Goal: Register for event/course

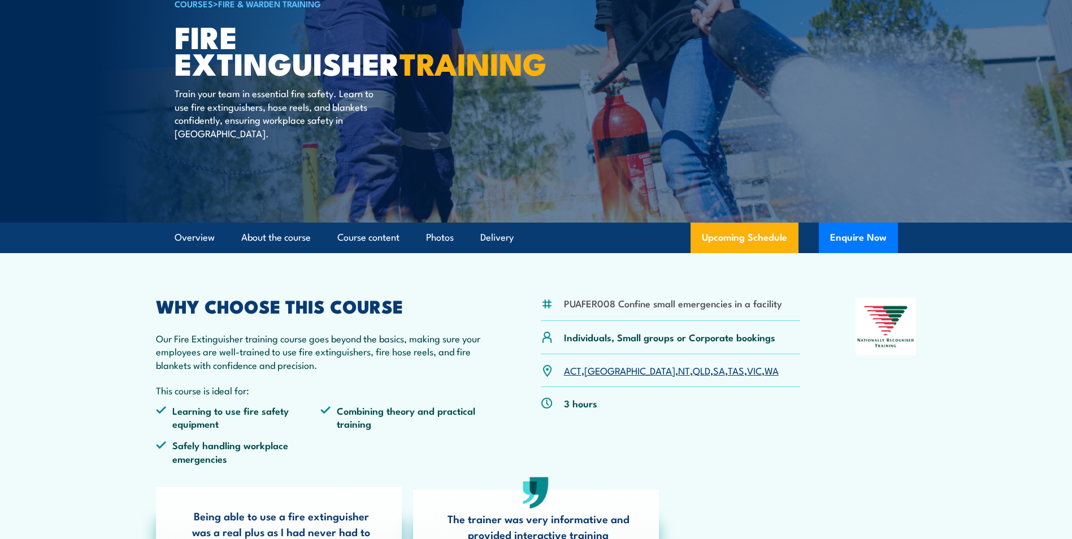
scroll to position [113, 0]
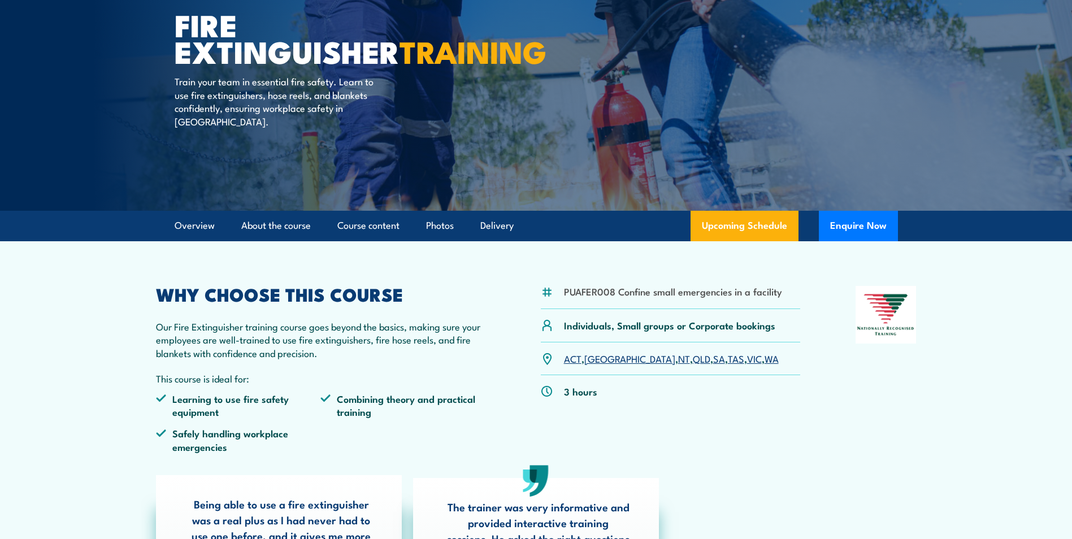
click at [597, 358] on link "[GEOGRAPHIC_DATA]" at bounding box center [629, 359] width 91 height 14
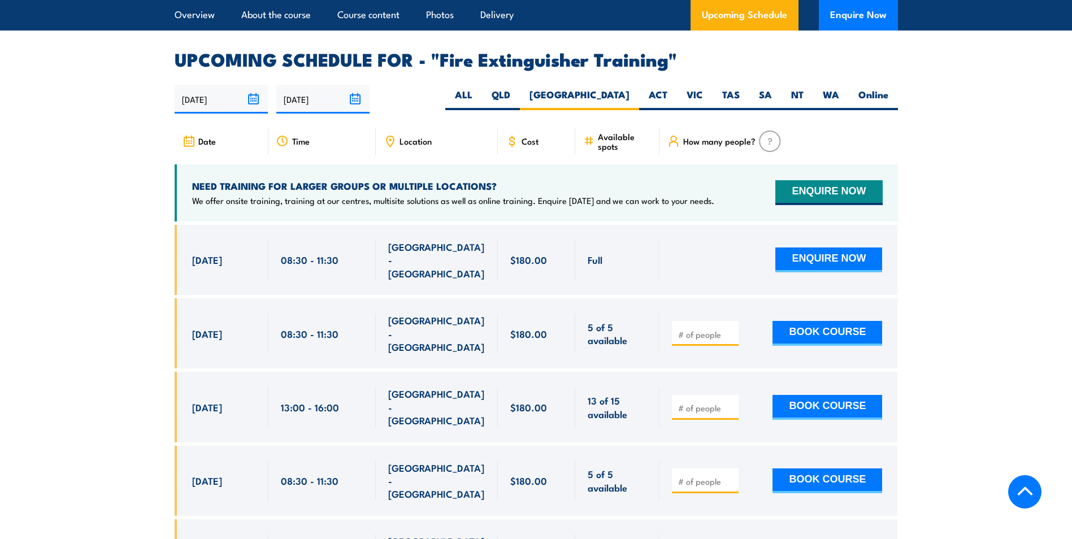
scroll to position [1897, 0]
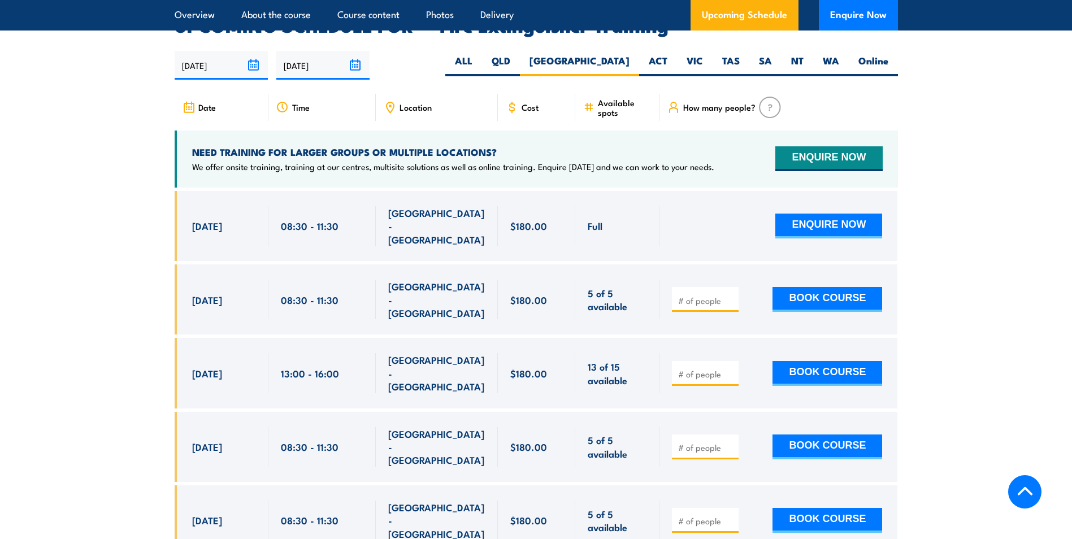
click at [399, 96] on div "Location" at bounding box center [437, 107] width 122 height 27
click at [408, 102] on span "Location" at bounding box center [416, 107] width 32 height 10
click at [394, 101] on icon at bounding box center [390, 107] width 12 height 12
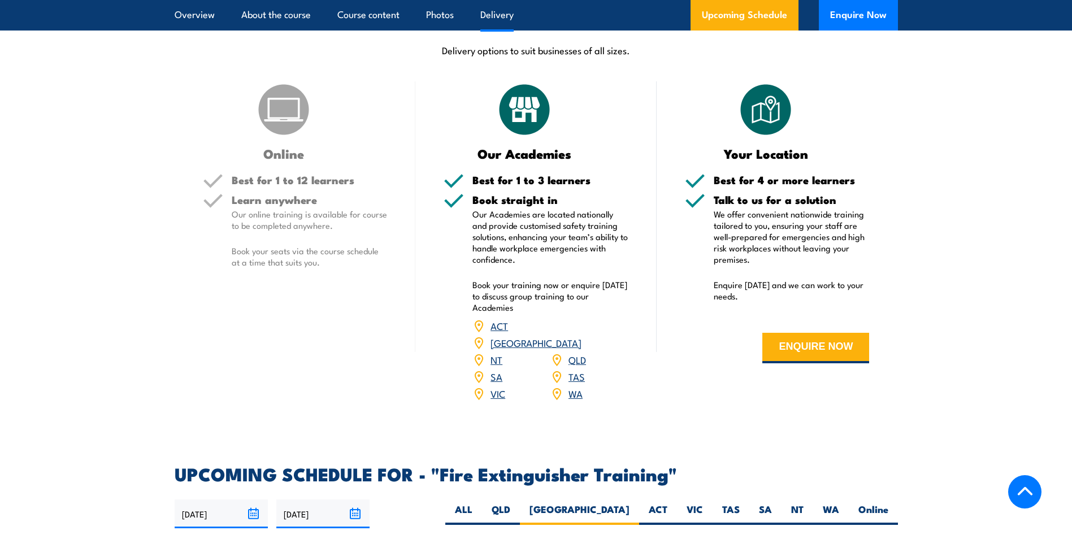
scroll to position [1332, 0]
